Goal: Transaction & Acquisition: Obtain resource

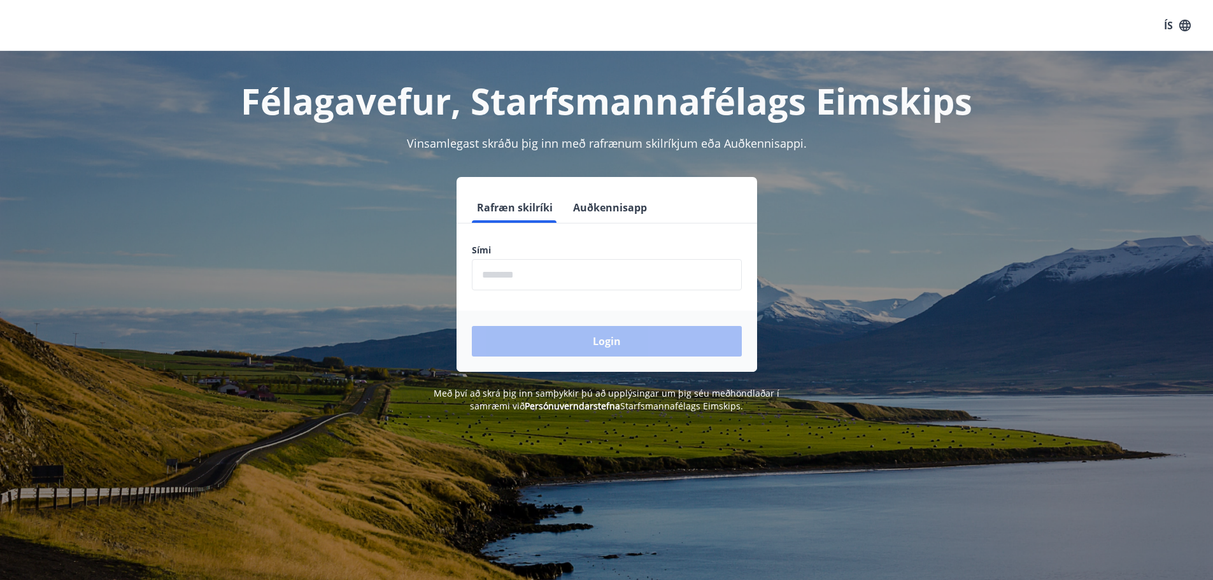
click at [525, 272] on input "phone" at bounding box center [607, 274] width 270 height 31
type input "********"
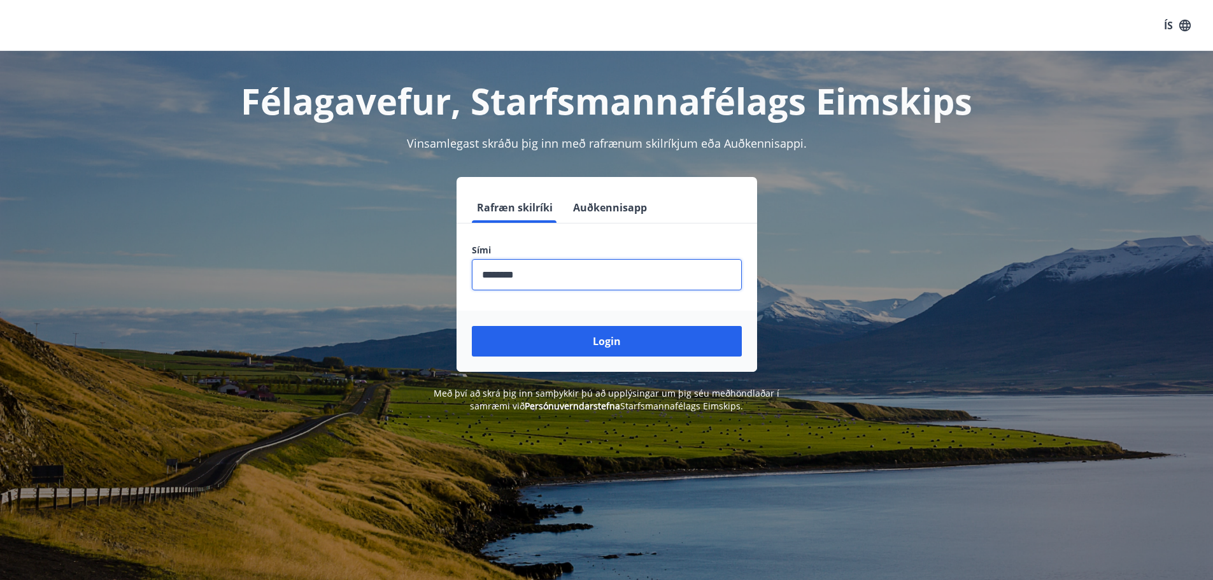
click at [590, 339] on button "Login" at bounding box center [607, 341] width 270 height 31
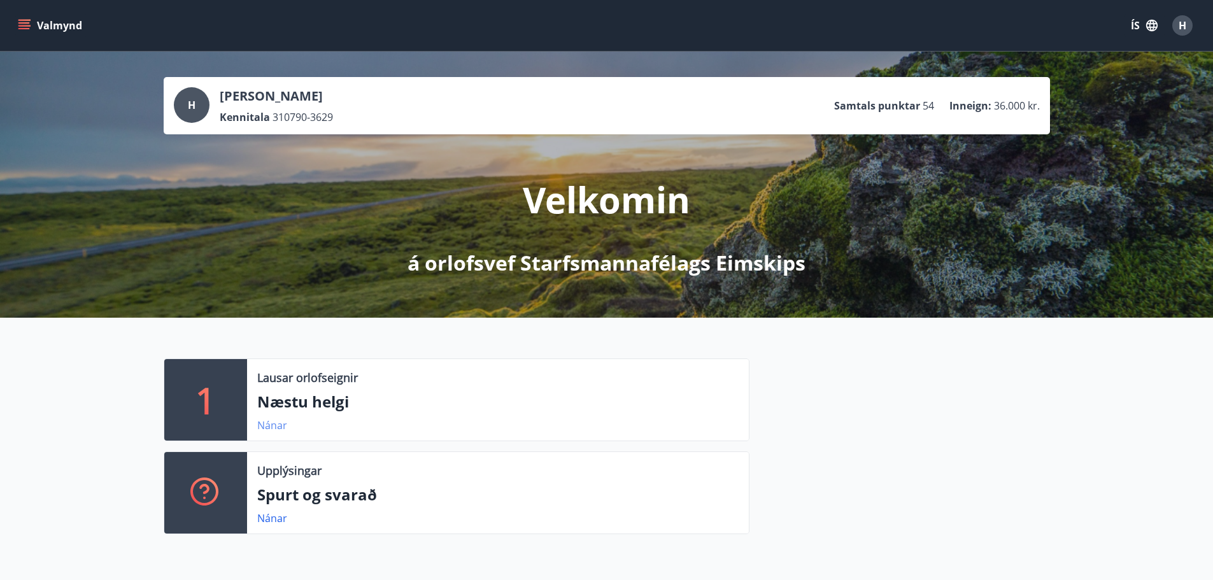
click at [280, 425] on link "Nánar" at bounding box center [272, 425] width 30 height 14
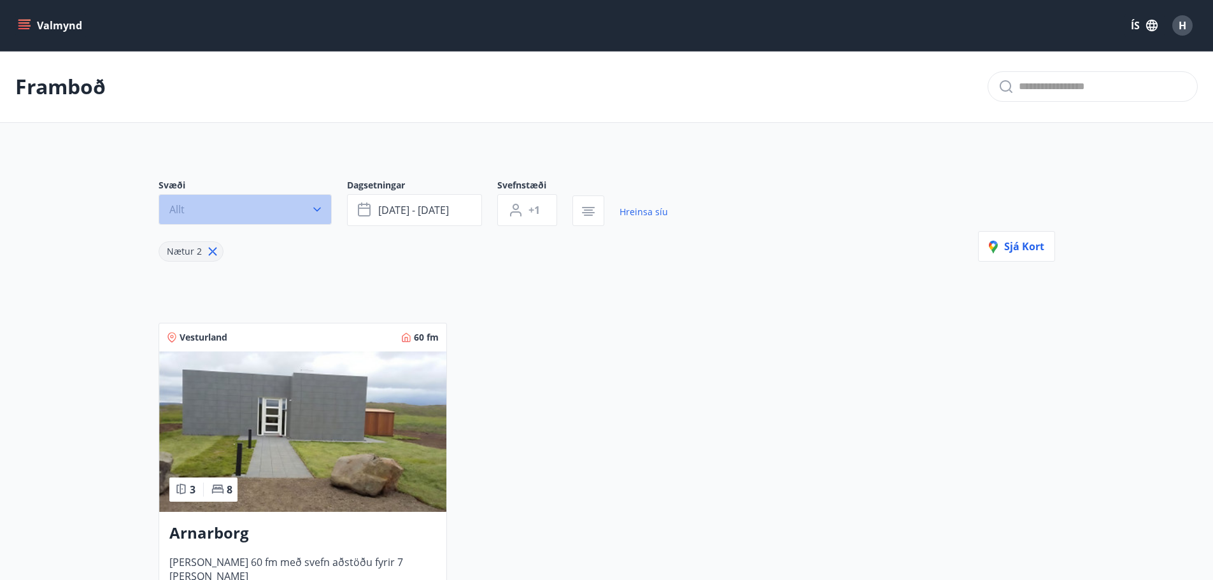
click at [224, 224] on button "Allt" at bounding box center [245, 209] width 173 height 31
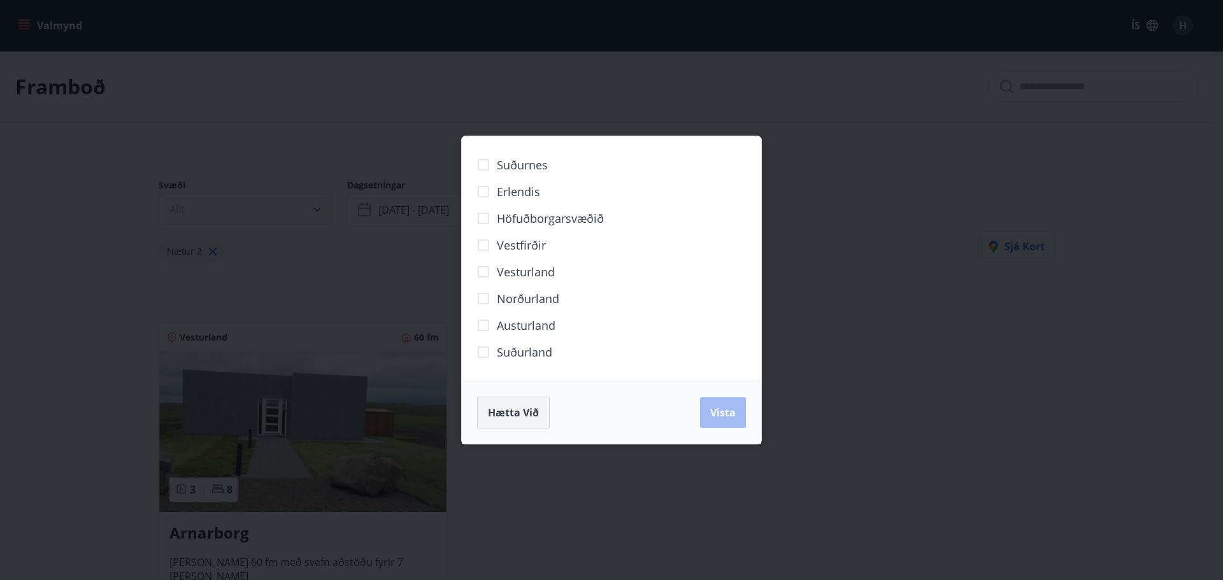
click at [537, 421] on button "Hætta við" at bounding box center [513, 413] width 73 height 32
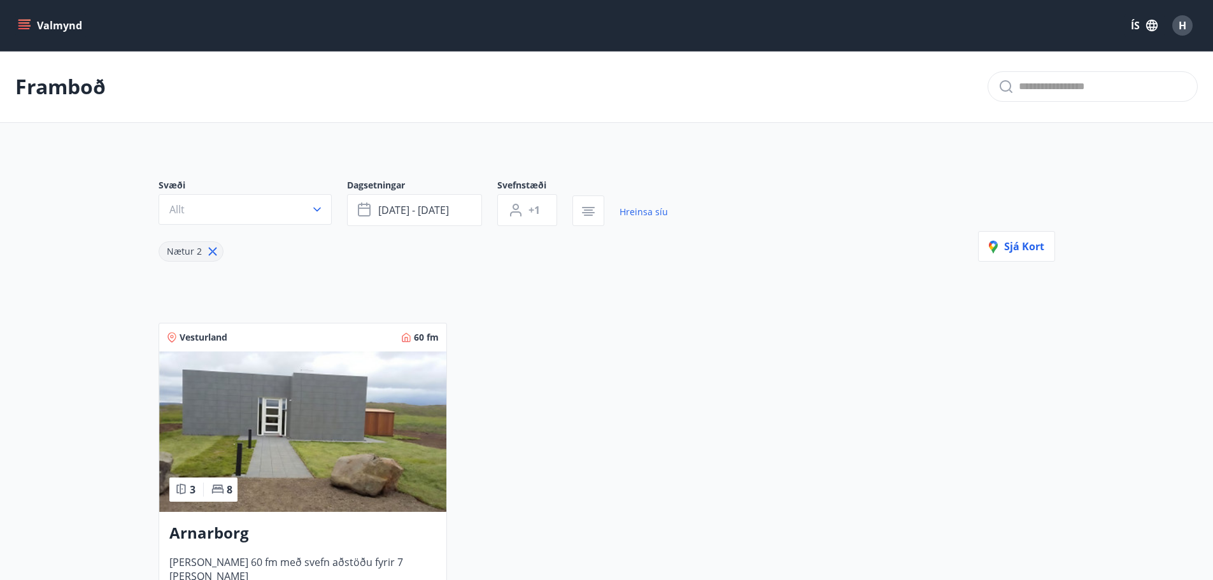
click at [49, 27] on button "Valmynd" at bounding box center [51, 25] width 72 height 23
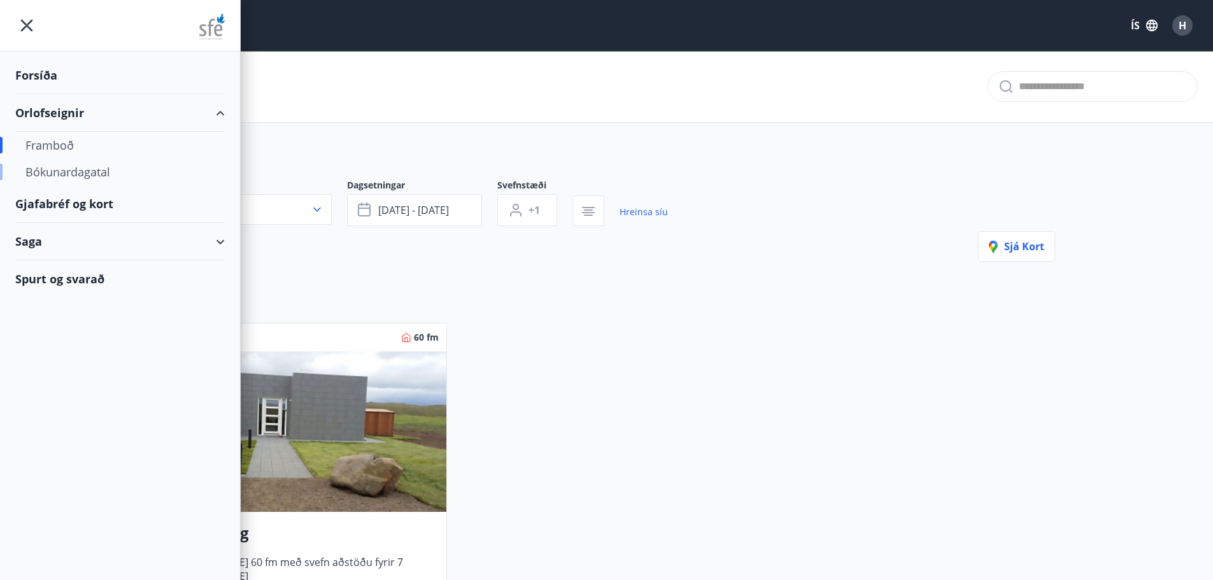
click at [57, 173] on div "Bókunardagatal" at bounding box center [119, 172] width 189 height 27
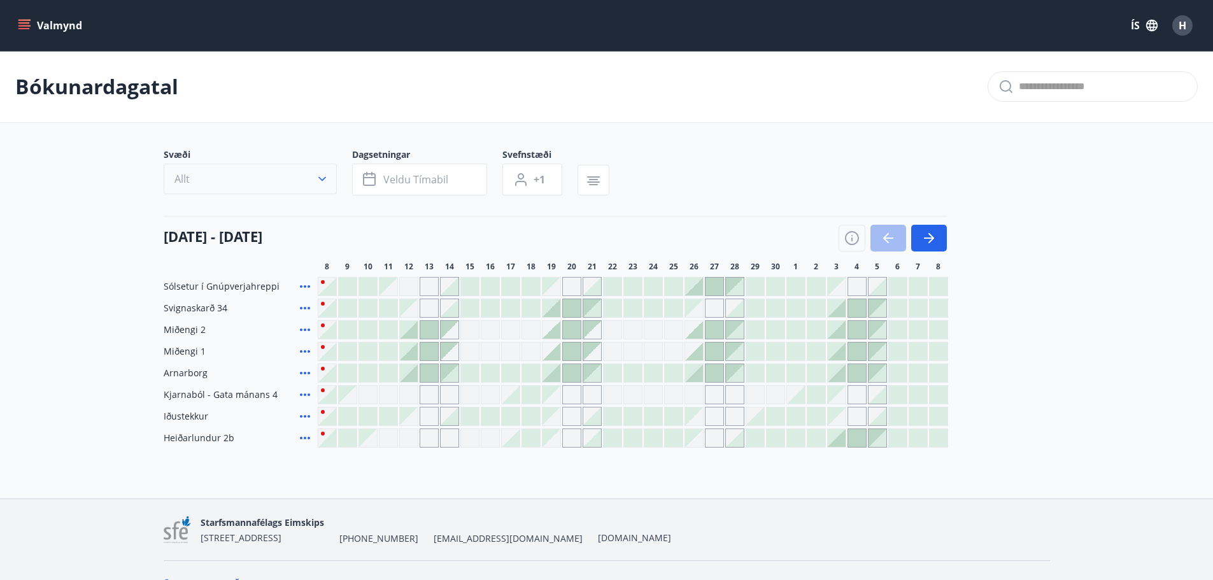
click at [292, 182] on button "Allt" at bounding box center [250, 179] width 173 height 31
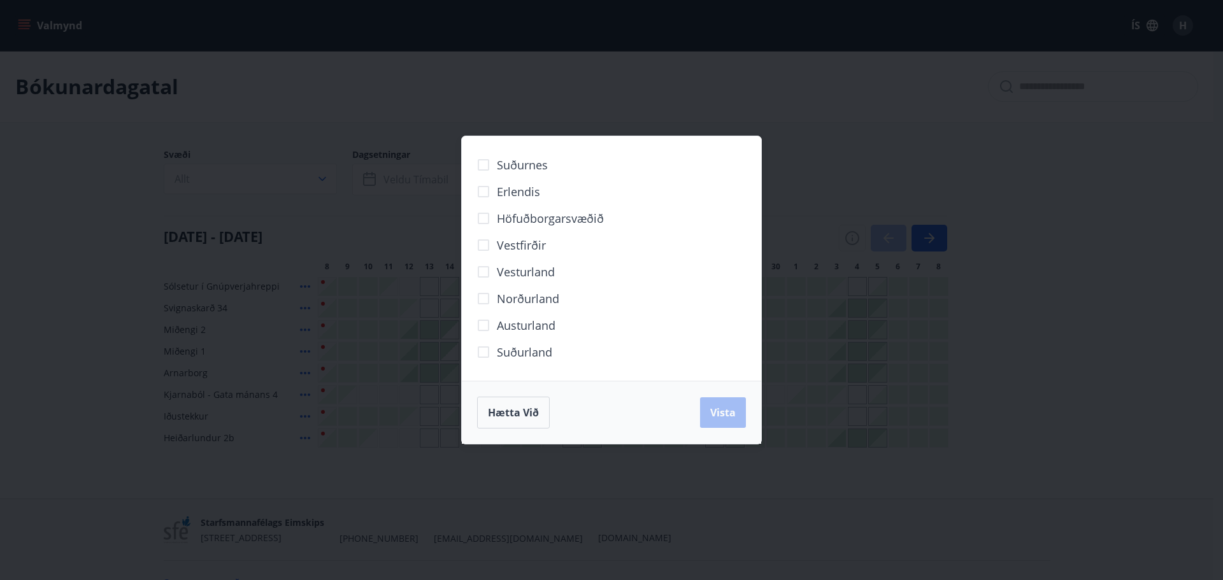
click at [556, 293] on span "Norðurland" at bounding box center [528, 298] width 62 height 17
click at [730, 420] on button "Vista" at bounding box center [723, 412] width 46 height 31
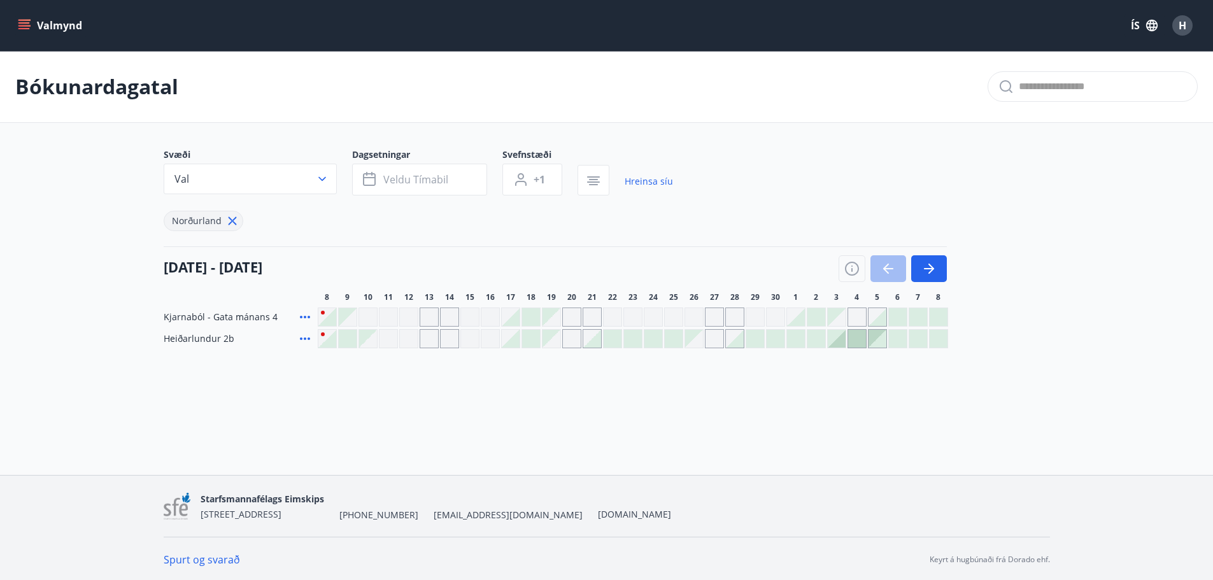
click at [436, 325] on div "Gráir dagar eru ekki bókanlegir" at bounding box center [429, 317] width 19 height 19
click at [436, 338] on div "Gráir dagar eru ekki bókanlegir" at bounding box center [429, 338] width 19 height 19
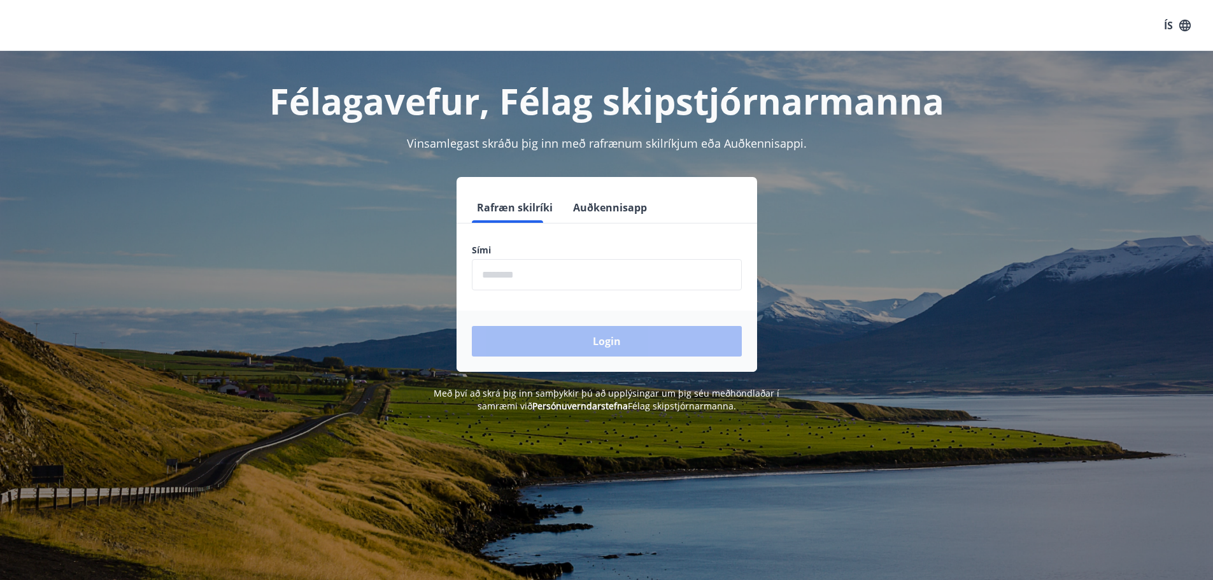
click at [595, 288] on input "phone" at bounding box center [607, 274] width 270 height 31
type input "********"
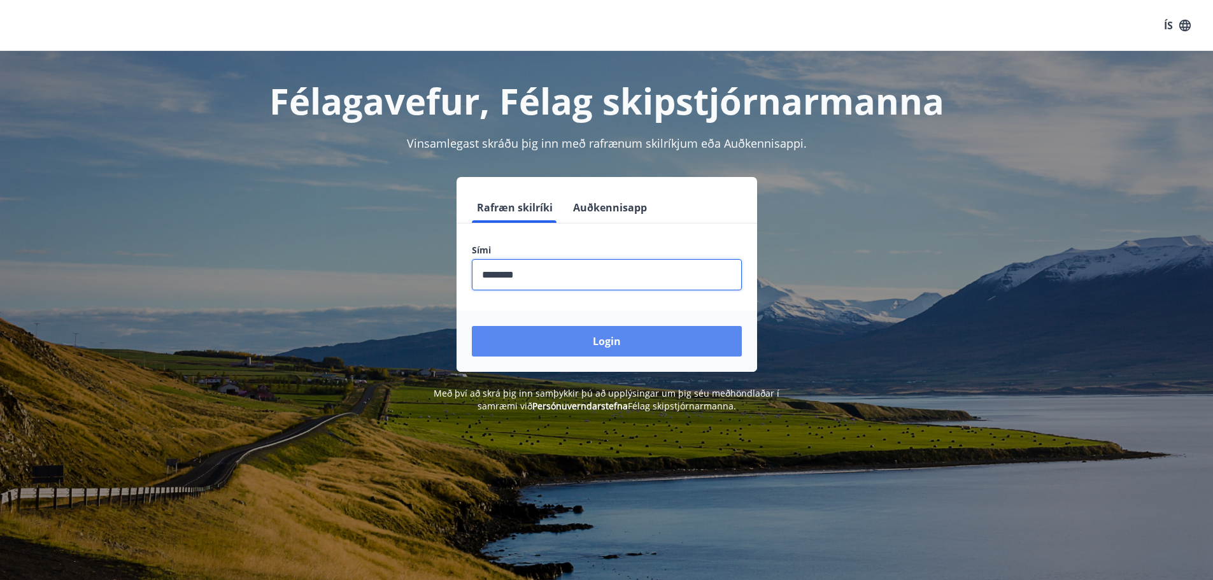
click at [582, 341] on button "Login" at bounding box center [607, 341] width 270 height 31
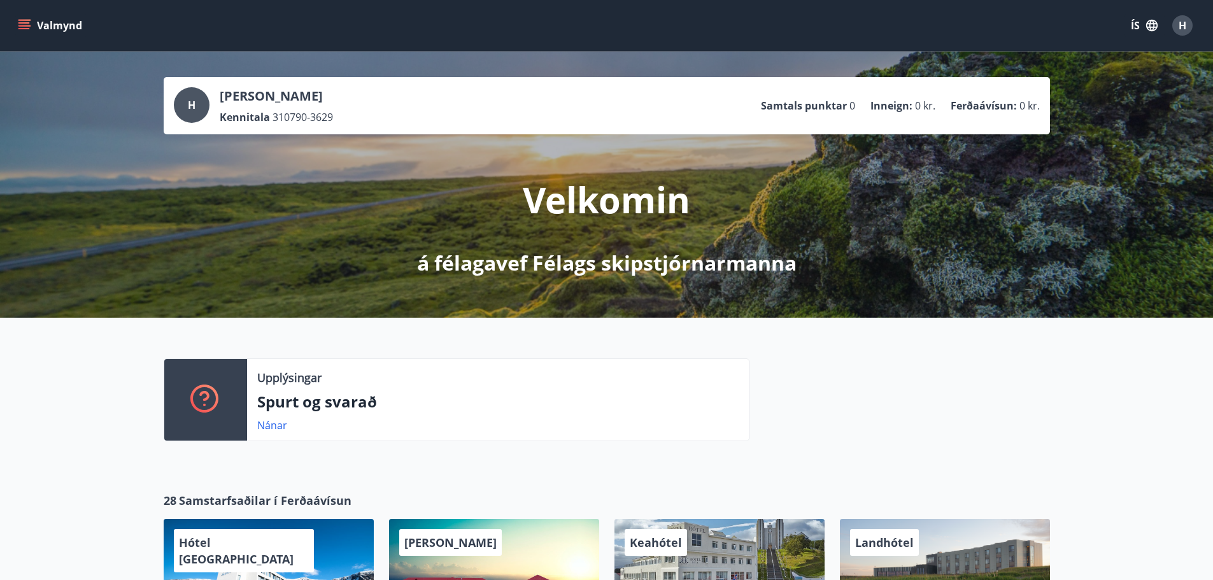
click at [27, 25] on icon "menu" at bounding box center [25, 25] width 14 height 1
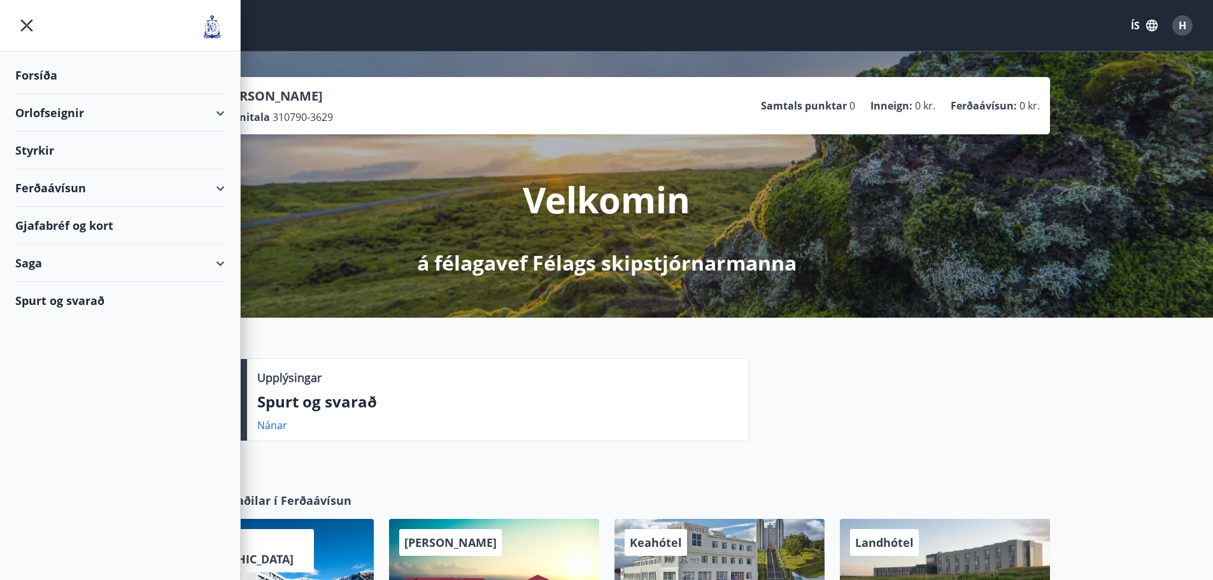
click at [166, 101] on div "Orlofseignir" at bounding box center [120, 113] width 210 height 38
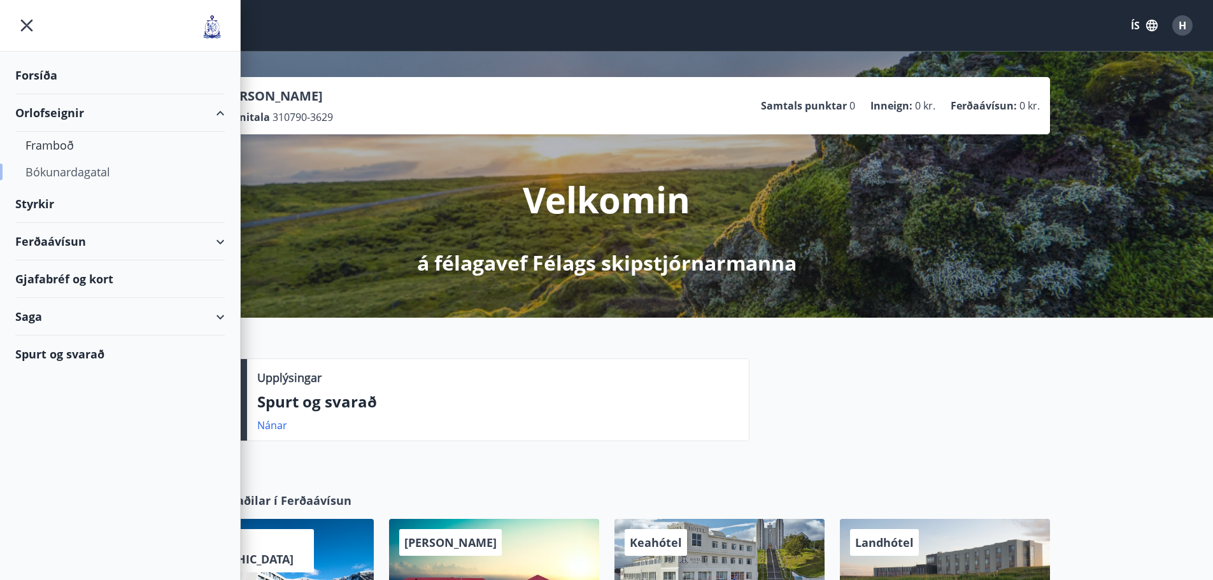
click at [71, 178] on div "Bókunardagatal" at bounding box center [119, 172] width 189 height 27
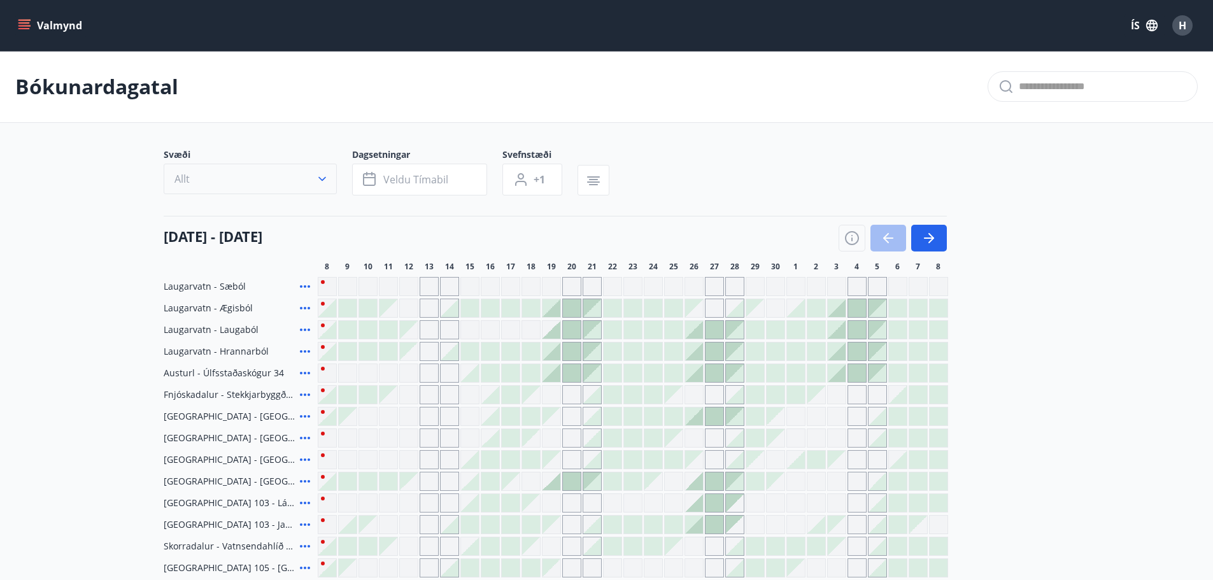
click at [229, 180] on button "Allt" at bounding box center [250, 179] width 173 height 31
click at [298, 174] on div "Suðurnes Erlendis Höfuðborgarsvæðið Vestfirðir Vesturland Norðurland Austurland…" at bounding box center [606, 290] width 1213 height 580
click at [329, 182] on button "Allt" at bounding box center [250, 179] width 173 height 31
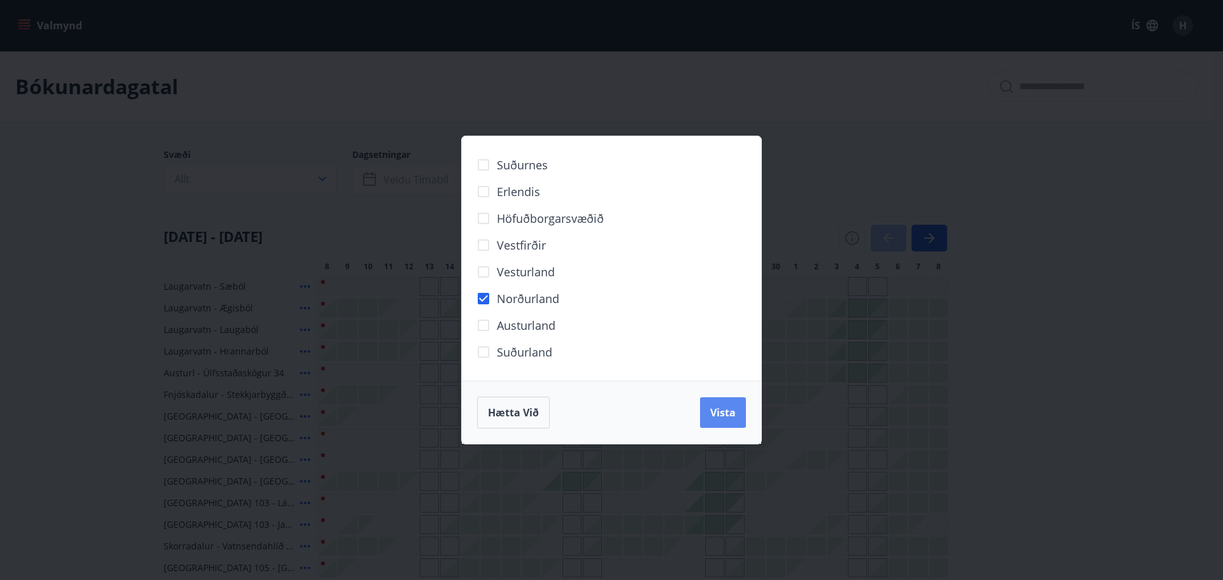
click at [719, 413] on span "Vista" at bounding box center [722, 413] width 25 height 14
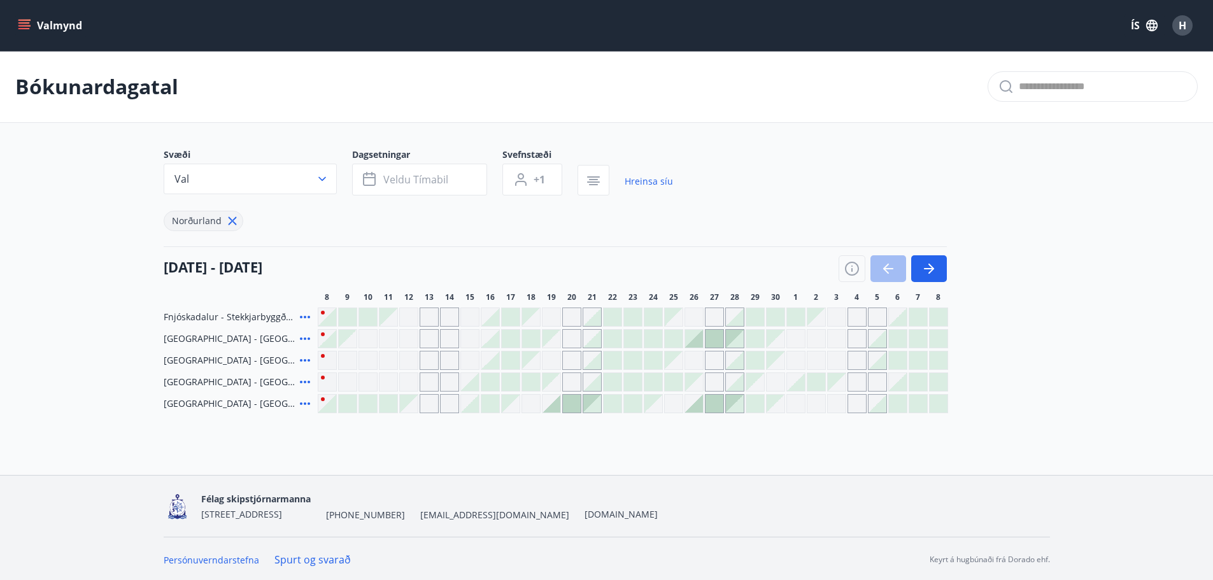
click at [18, 28] on icon "menu" at bounding box center [24, 25] width 13 height 13
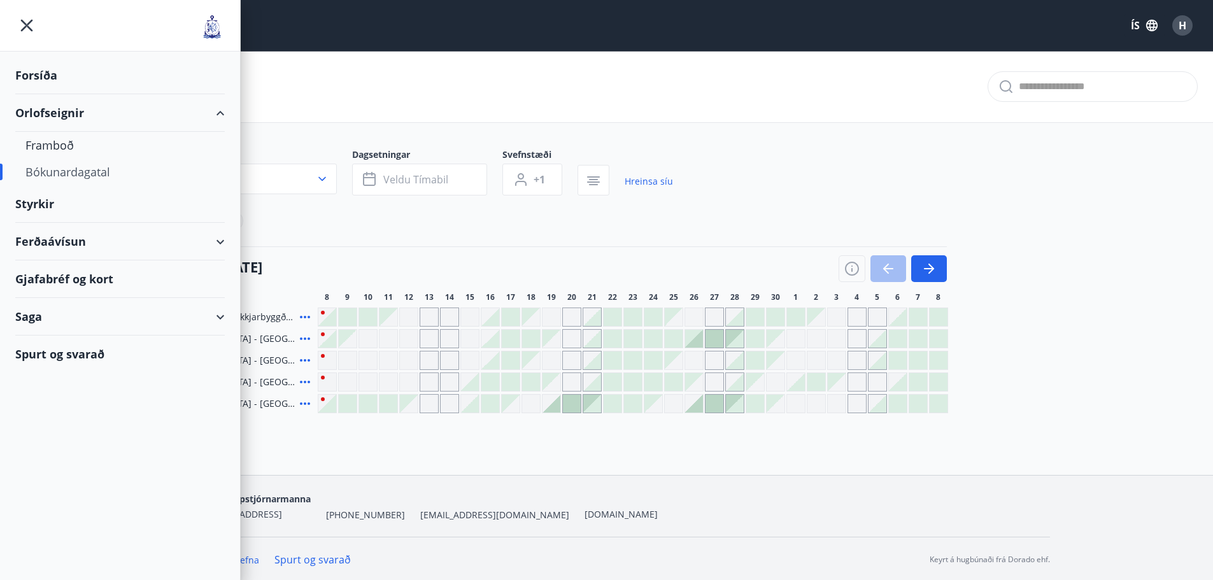
click at [238, 237] on div "Ferðaávísun" at bounding box center [120, 242] width 240 height 38
click at [78, 243] on div "Ferðaávísun" at bounding box center [120, 242] width 210 height 38
click at [18, 8] on div at bounding box center [120, 26] width 240 height 52
click at [25, 24] on icon "menu" at bounding box center [26, 25] width 23 height 23
click at [659, 162] on div "Svæði Val Dagsetningar Veldu tímabil Svefnstæði +1 Hreinsa síu Norðurland" at bounding box center [607, 189] width 886 height 83
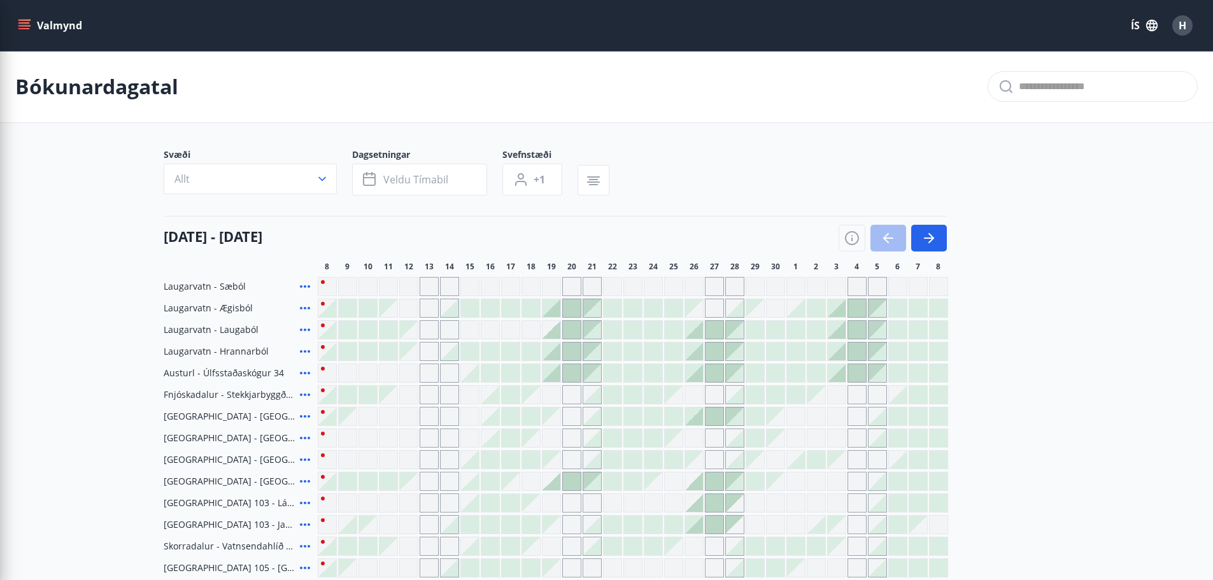
click at [75, 20] on button "Valmynd" at bounding box center [51, 25] width 72 height 23
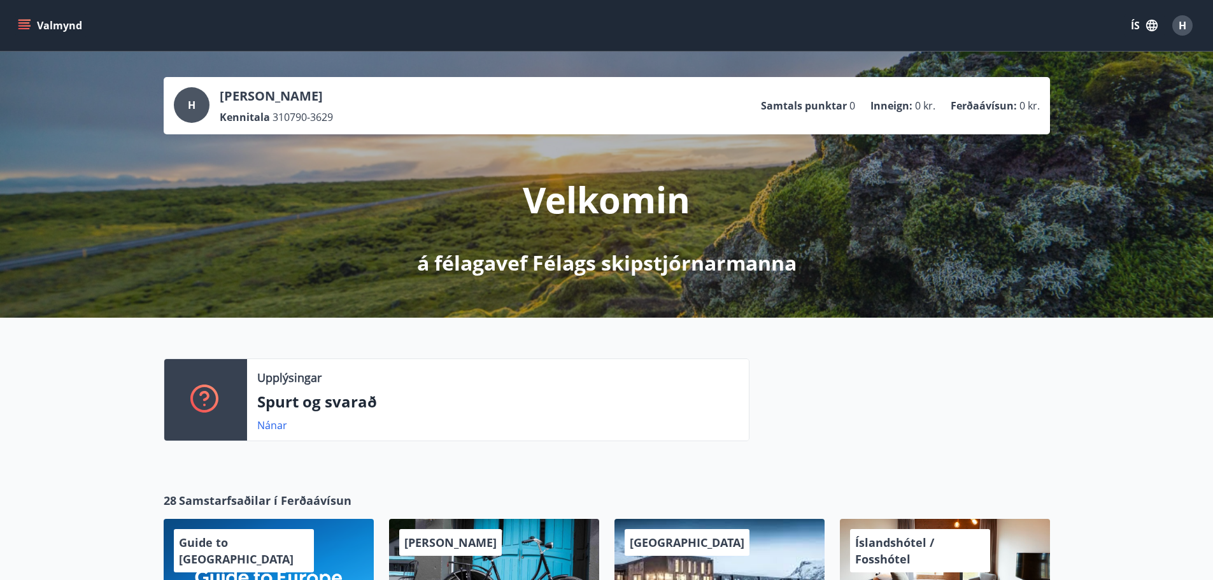
click at [22, 26] on icon "menu" at bounding box center [25, 25] width 14 height 1
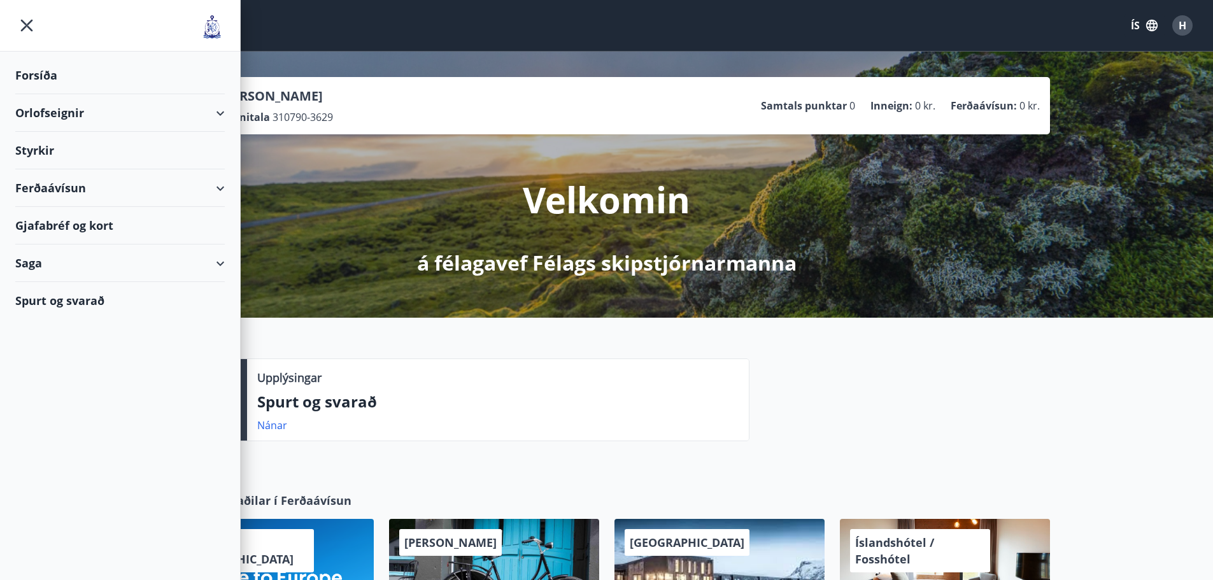
click at [200, 192] on div "Ferðaávísun" at bounding box center [120, 188] width 210 height 38
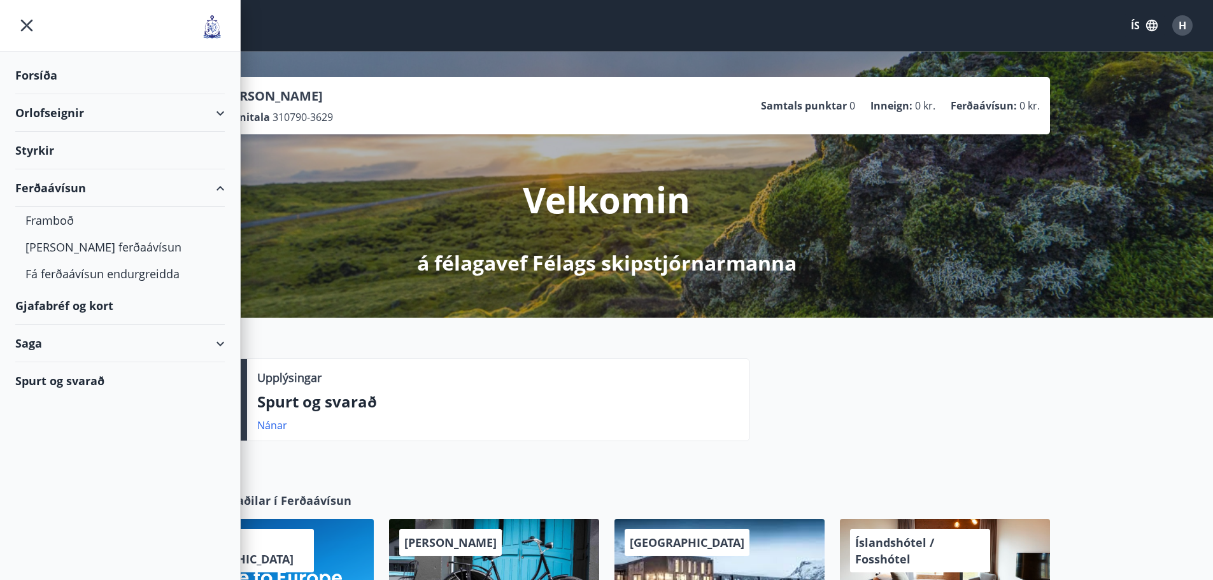
click at [48, 151] on div "Styrkir" at bounding box center [120, 151] width 210 height 38
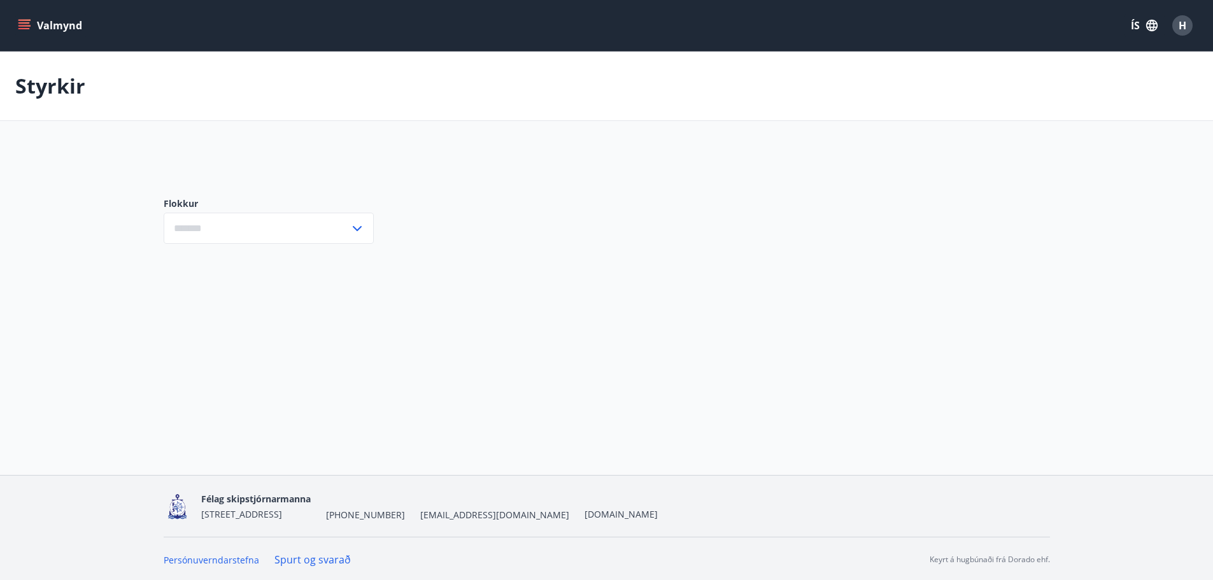
type input "***"
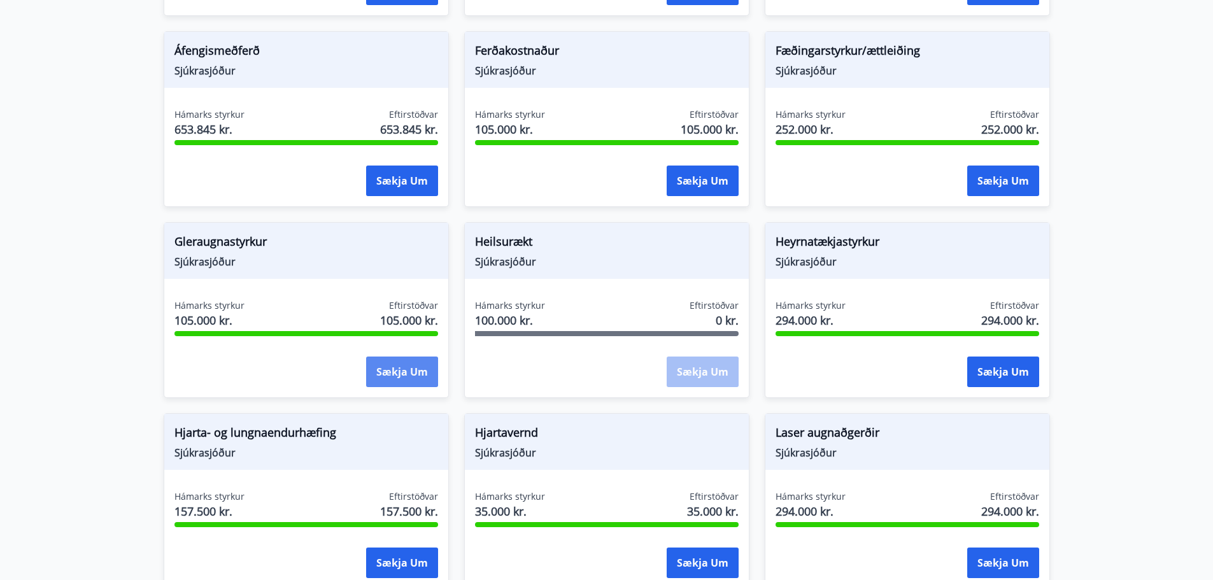
scroll to position [700, 0]
